Goal: Task Accomplishment & Management: Complete application form

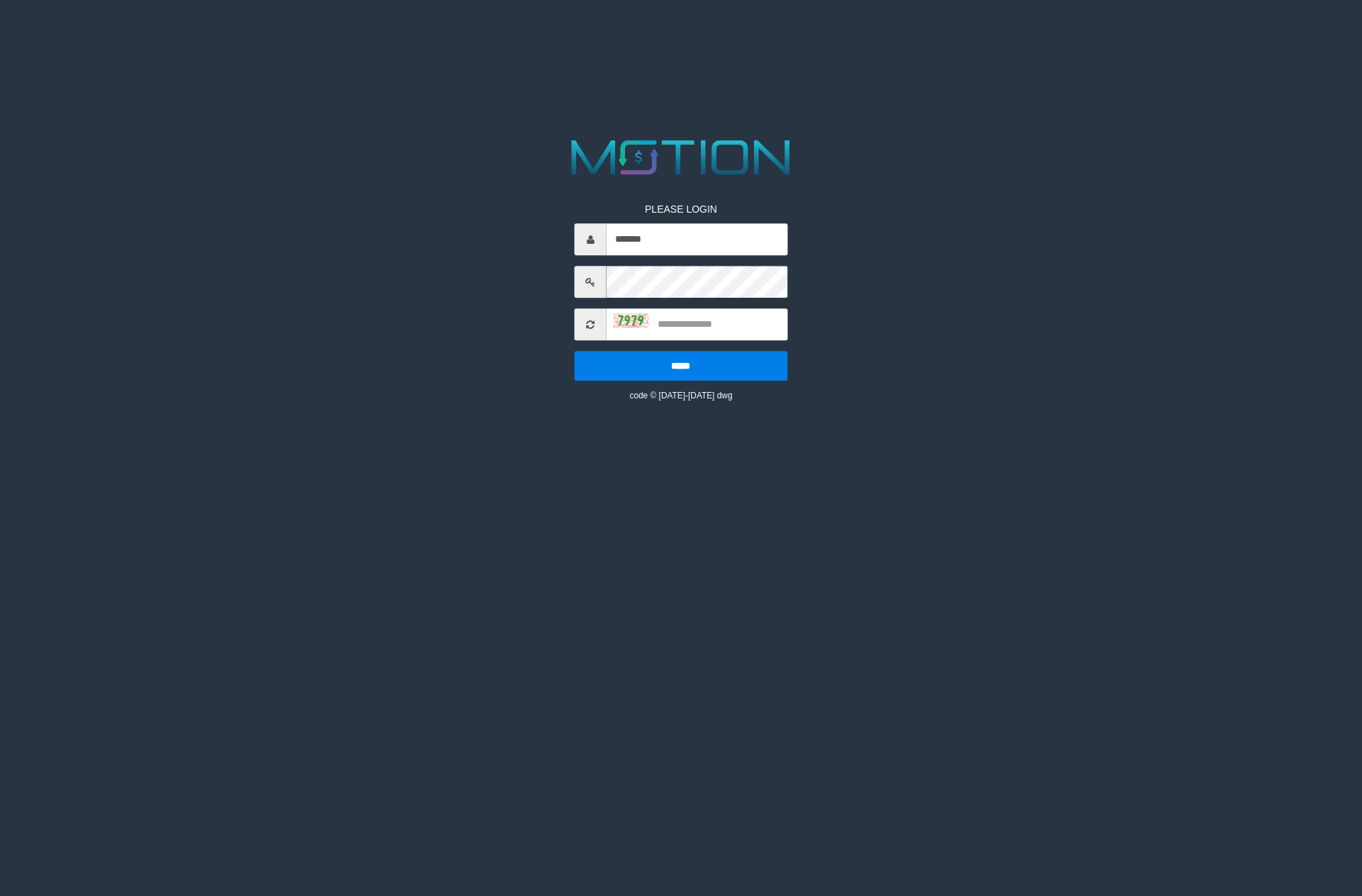
click at [752, 223] on div "*******" at bounding box center [681, 238] width 212 height 32
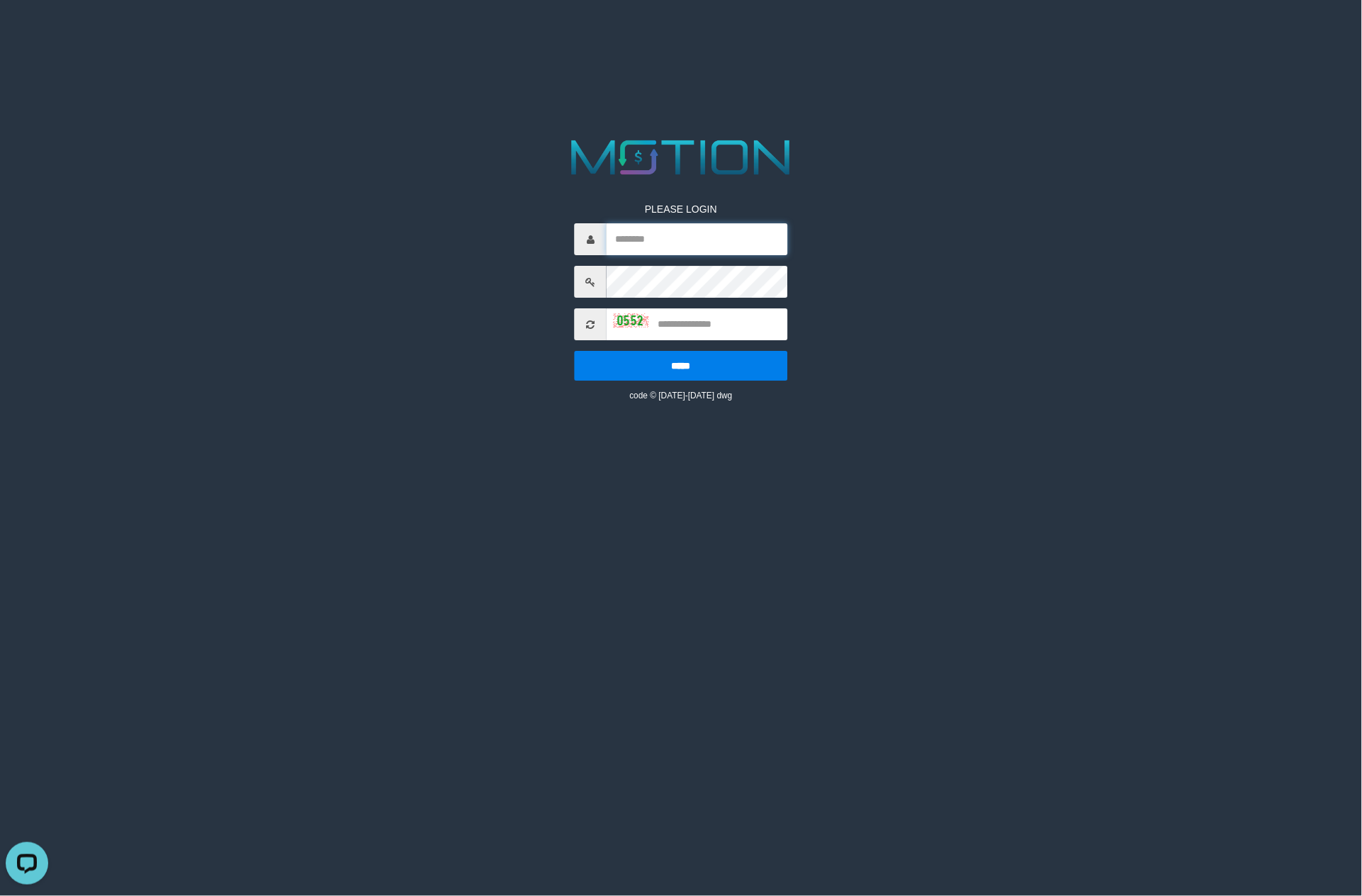
type input "*******"
click at [348, 35] on html "PLEASE LOGIN ******* ***** code © 2012-2018 dwg" at bounding box center [681, 18] width 1362 height 35
